Goal: Find specific page/section: Find specific page/section

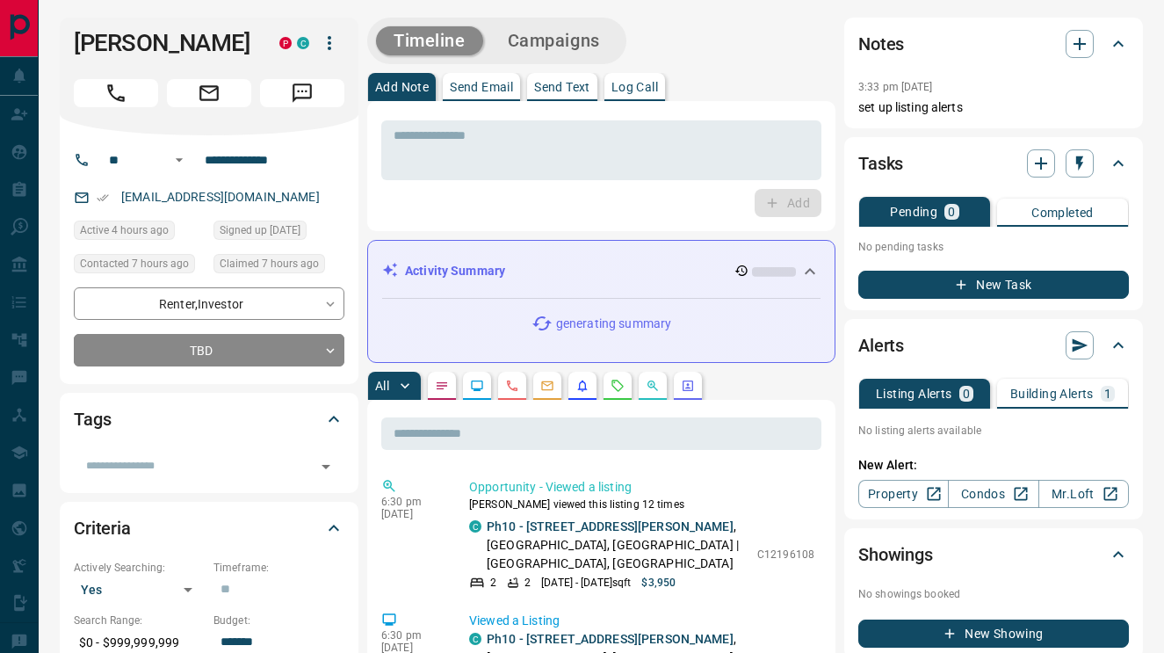
click at [622, 392] on icon "Requests" at bounding box center [617, 386] width 14 height 14
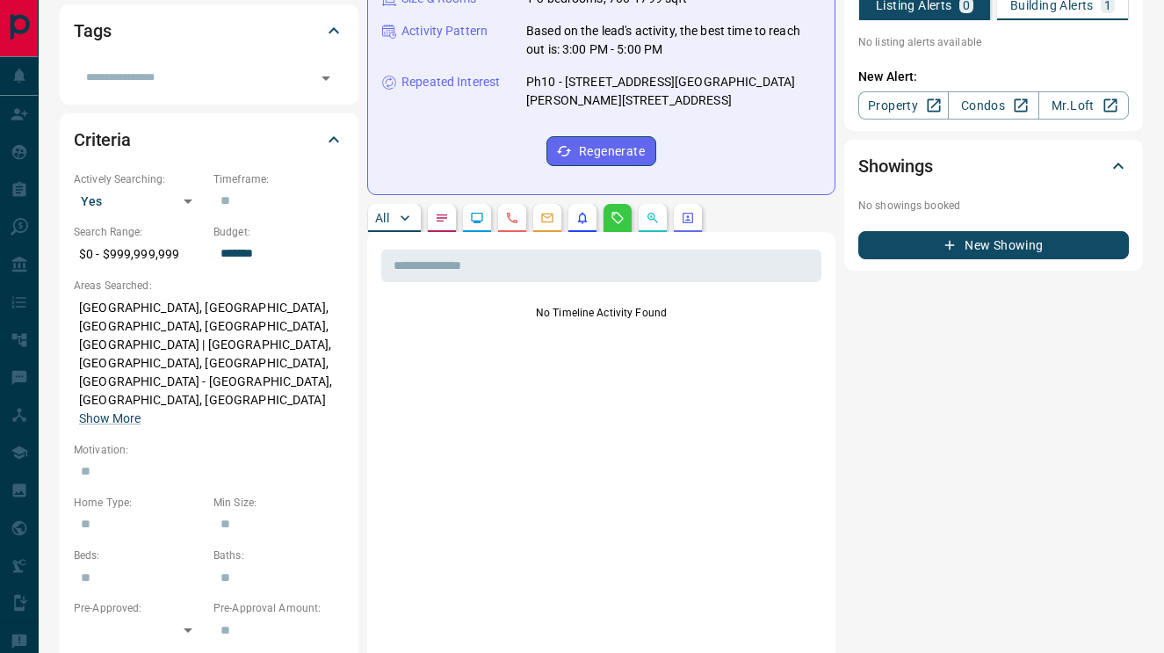
scroll to position [392, 0]
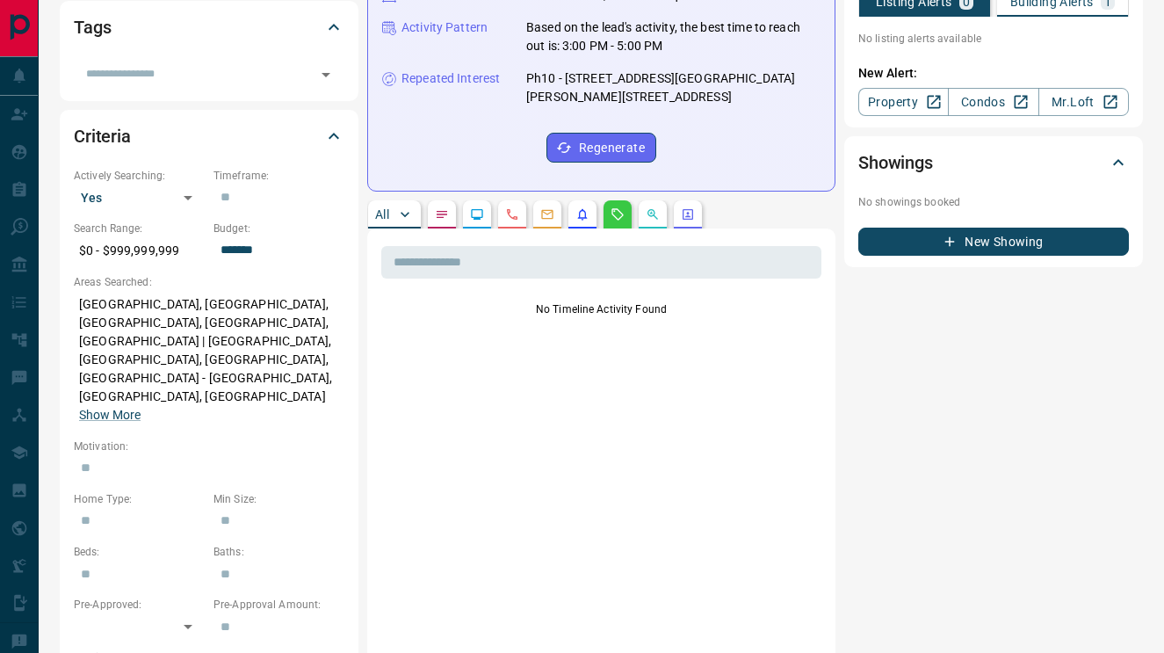
click at [388, 208] on p "All" at bounding box center [382, 214] width 14 height 12
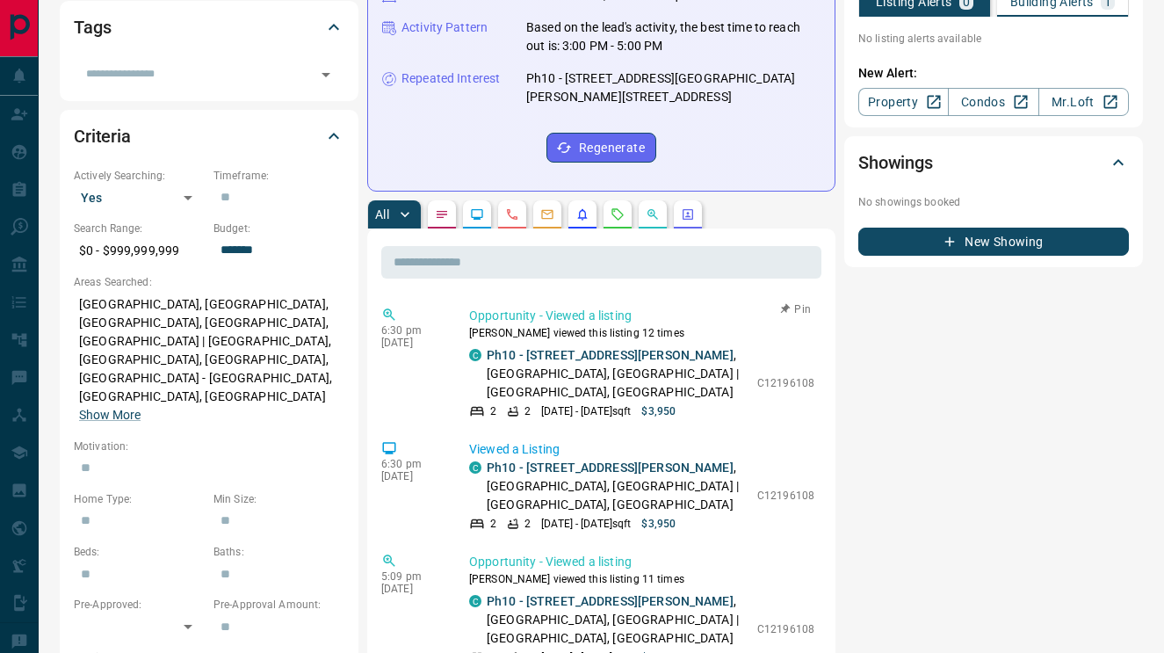
scroll to position [7, 0]
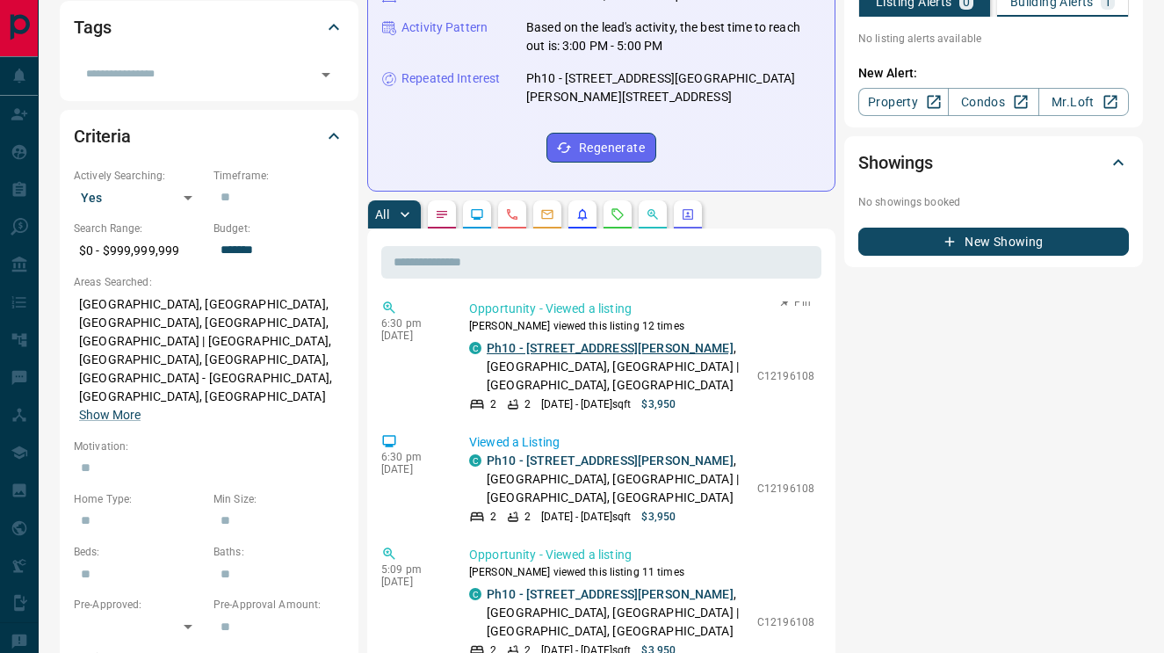
click at [538, 341] on link "Ph10 - [STREET_ADDRESS][PERSON_NAME]" at bounding box center [610, 348] width 247 height 14
